Goal: Task Accomplishment & Management: Complete application form

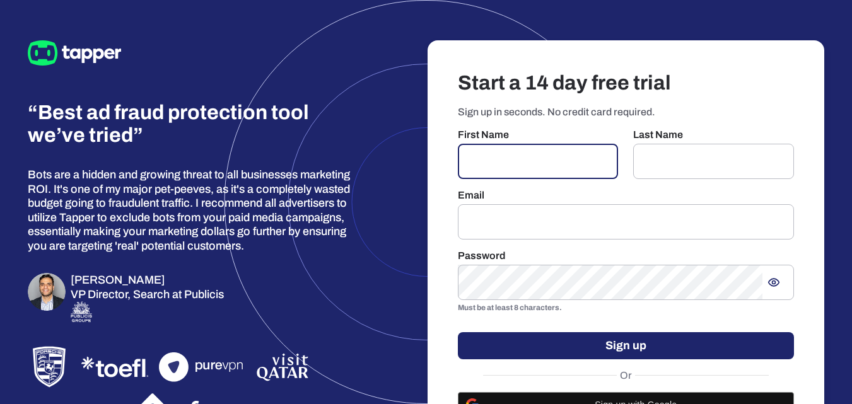
click at [547, 173] on input "text" at bounding box center [538, 161] width 161 height 35
type input "******"
click at [530, 214] on input "email" at bounding box center [626, 221] width 337 height 35
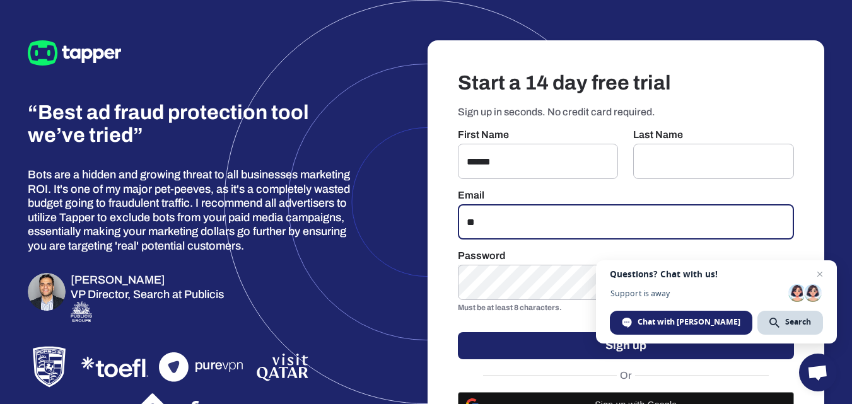
type input "*"
type input "**********"
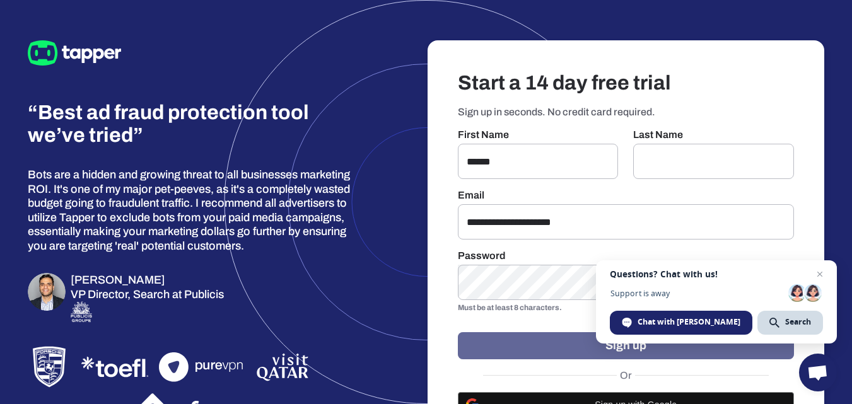
click at [527, 350] on button "Sign up" at bounding box center [626, 345] width 337 height 27
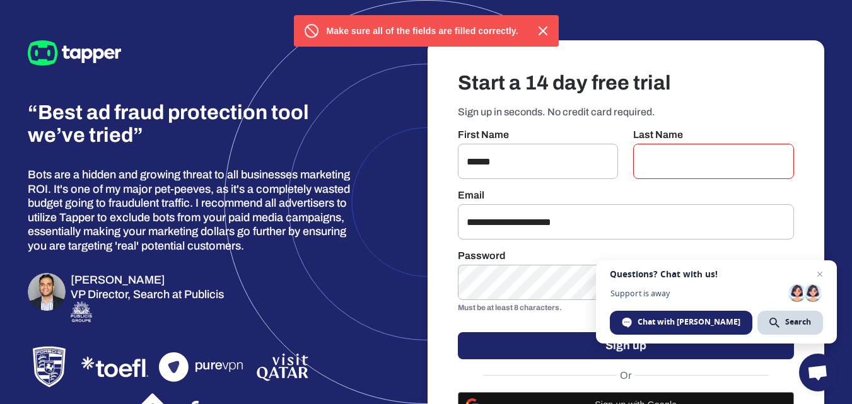
click at [642, 141] on div "Last Name ​" at bounding box center [713, 154] width 161 height 50
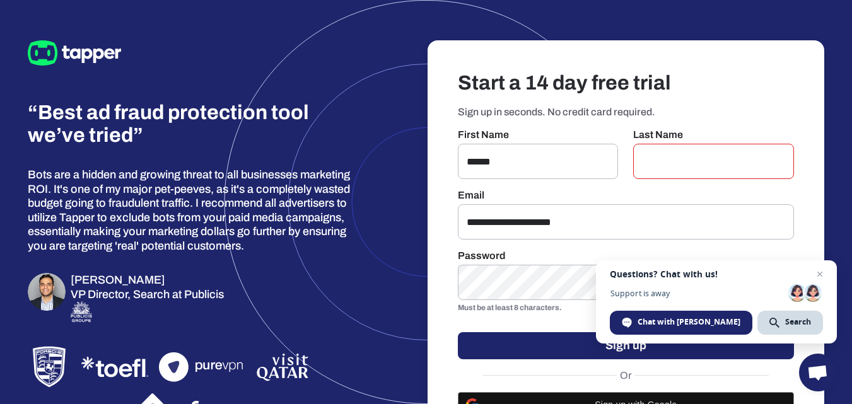
click at [642, 141] on div "Last Name ​" at bounding box center [713, 154] width 161 height 50
click at [642, 153] on input "text" at bounding box center [713, 161] width 161 height 35
type input "*****"
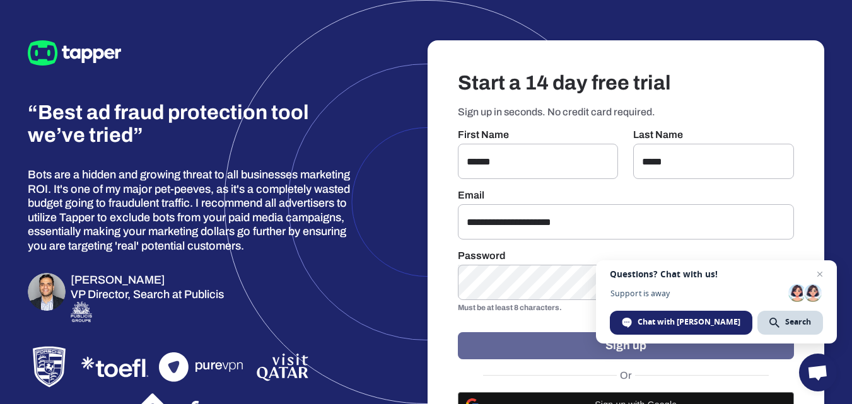
click at [590, 358] on button "Sign up" at bounding box center [626, 345] width 337 height 27
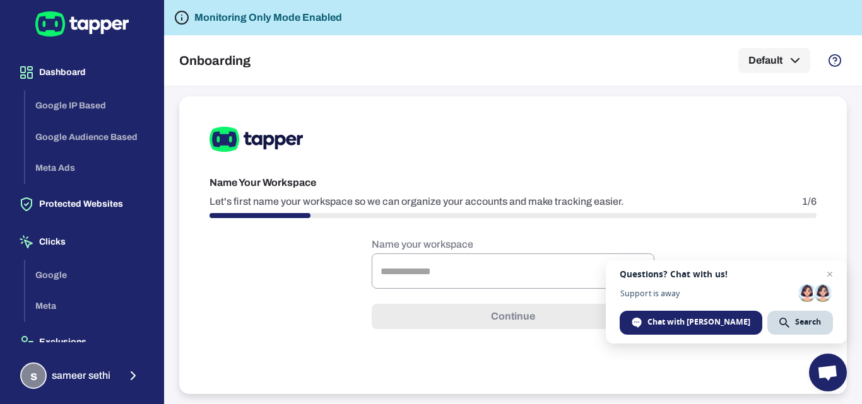
drag, startPoint x: 155, startPoint y: 204, endPoint x: 153, endPoint y: 222, distance: 18.3
click at [153, 222] on div "Dashboard Google IP Based Google Audience Based Meta Ads Protected Websites Cli…" at bounding box center [81, 202] width 163 height 404
click at [56, 301] on div "Google Meta" at bounding box center [89, 291] width 128 height 62
click at [51, 304] on div "Google Meta" at bounding box center [89, 291] width 128 height 62
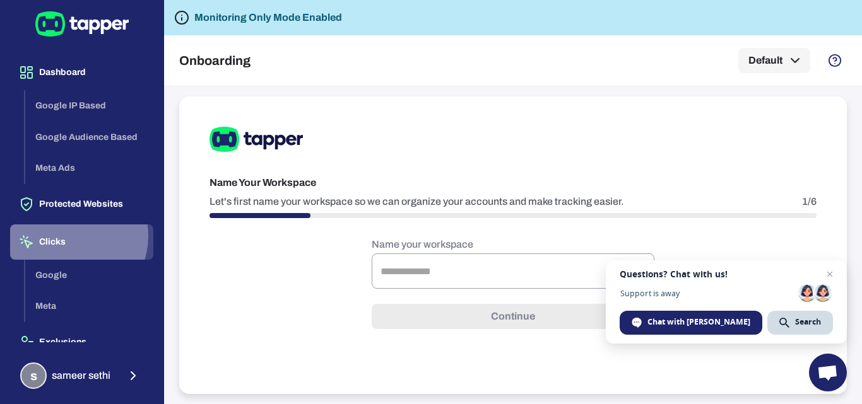
click at [67, 236] on button "Clicks" at bounding box center [81, 242] width 143 height 35
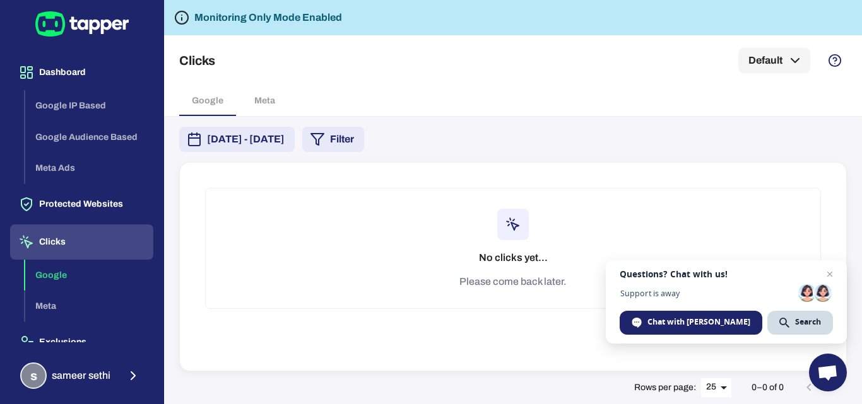
click at [276, 102] on div "Google Meta" at bounding box center [512, 101] width 667 height 30
click at [269, 100] on div "Google Meta" at bounding box center [512, 101] width 667 height 30
click at [257, 138] on span "[DATE] - [DATE]" at bounding box center [246, 139] width 78 height 15
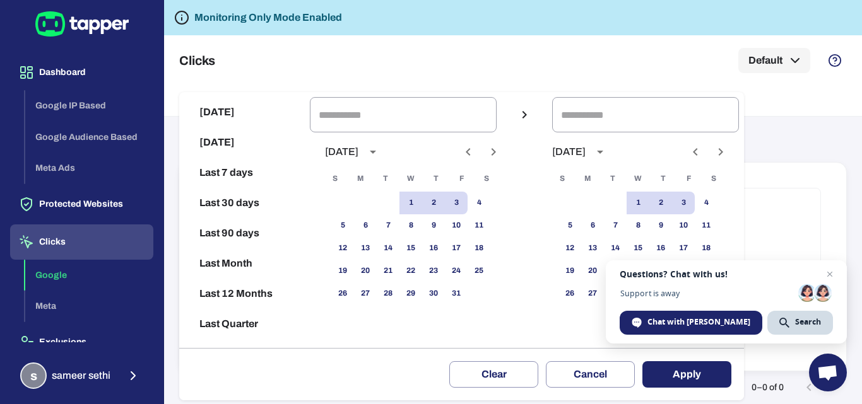
click at [341, 64] on div at bounding box center [431, 202] width 862 height 404
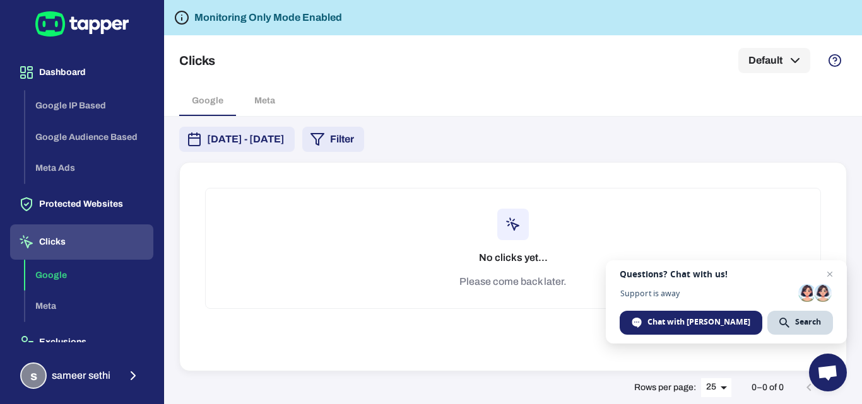
click at [267, 102] on div "Google Meta" at bounding box center [512, 101] width 667 height 30
click at [833, 270] on span "Close chat" at bounding box center [830, 275] width 16 height 16
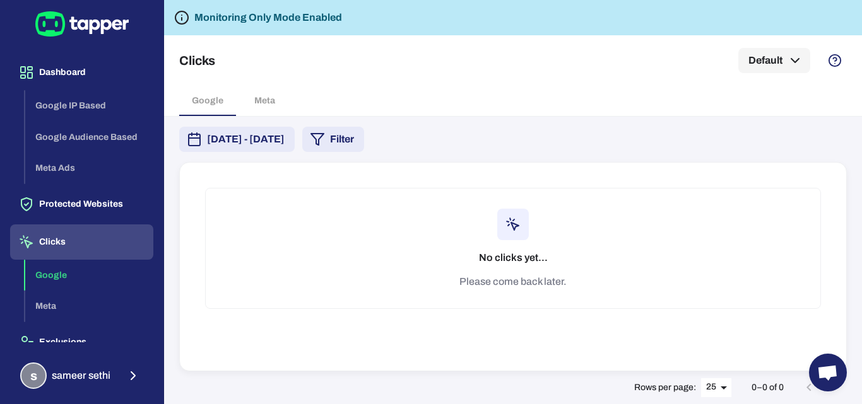
click at [49, 305] on div "Google Meta" at bounding box center [89, 291] width 128 height 62
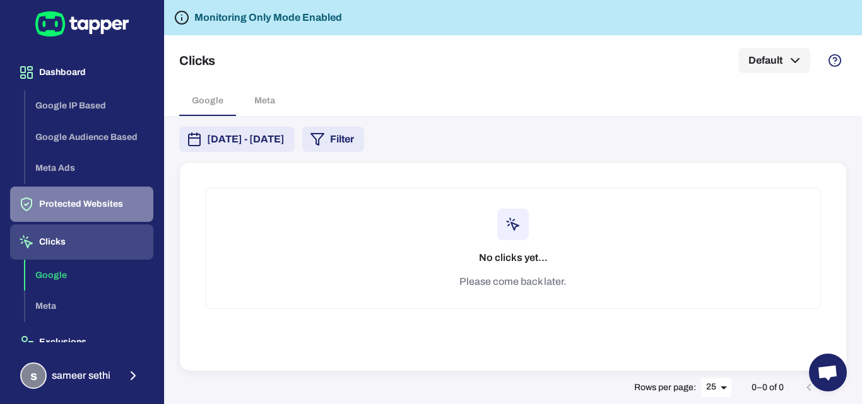
click at [86, 192] on button "Protected Websites" at bounding box center [81, 204] width 143 height 35
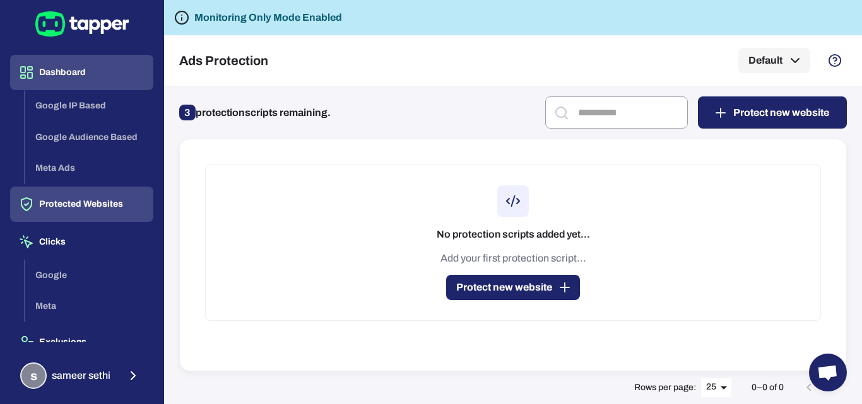
click at [98, 74] on button "Dashboard" at bounding box center [81, 72] width 143 height 35
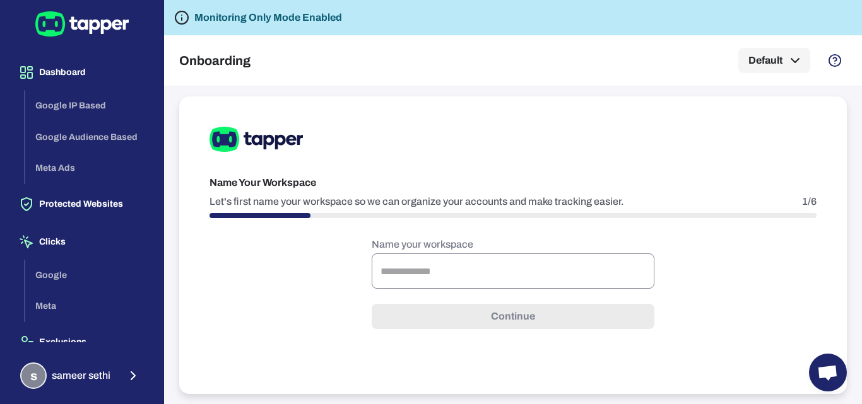
click at [420, 273] on input "text" at bounding box center [513, 271] width 283 height 35
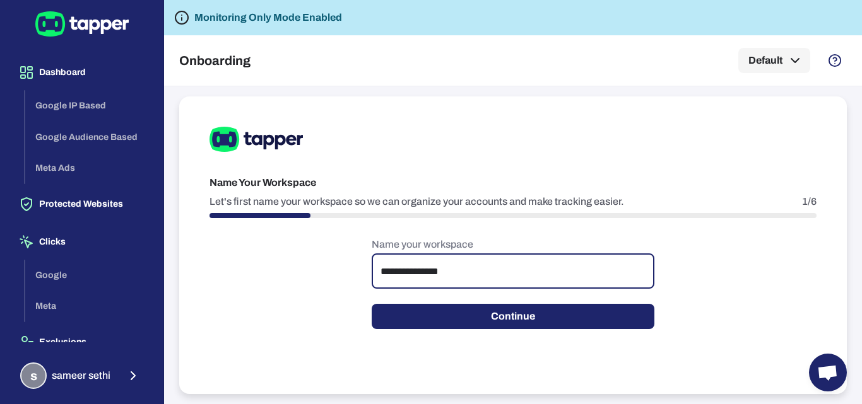
type input "**********"
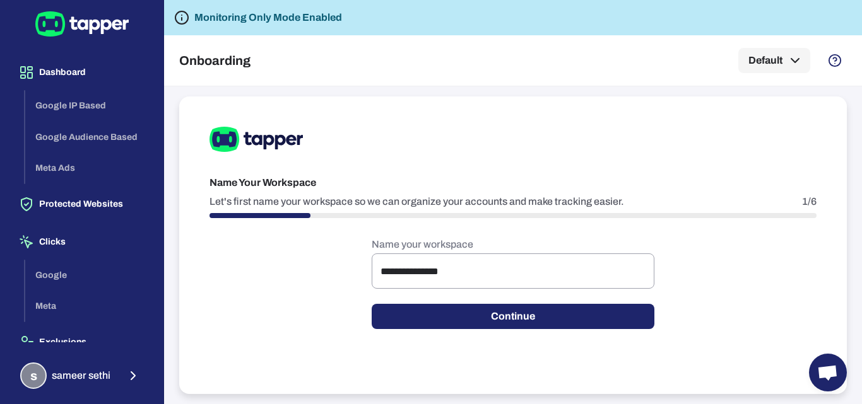
click at [450, 333] on div "**********" at bounding box center [512, 246] width 667 height 298
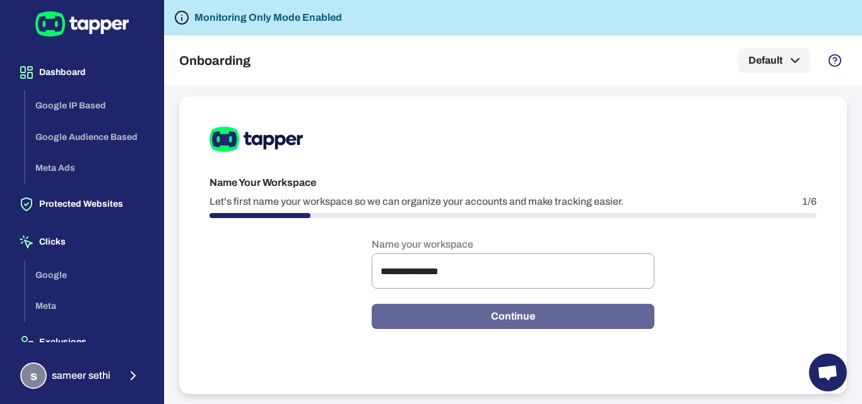
click at [455, 319] on button "Continue" at bounding box center [513, 316] width 283 height 25
